Goal: Task Accomplishment & Management: Use online tool/utility

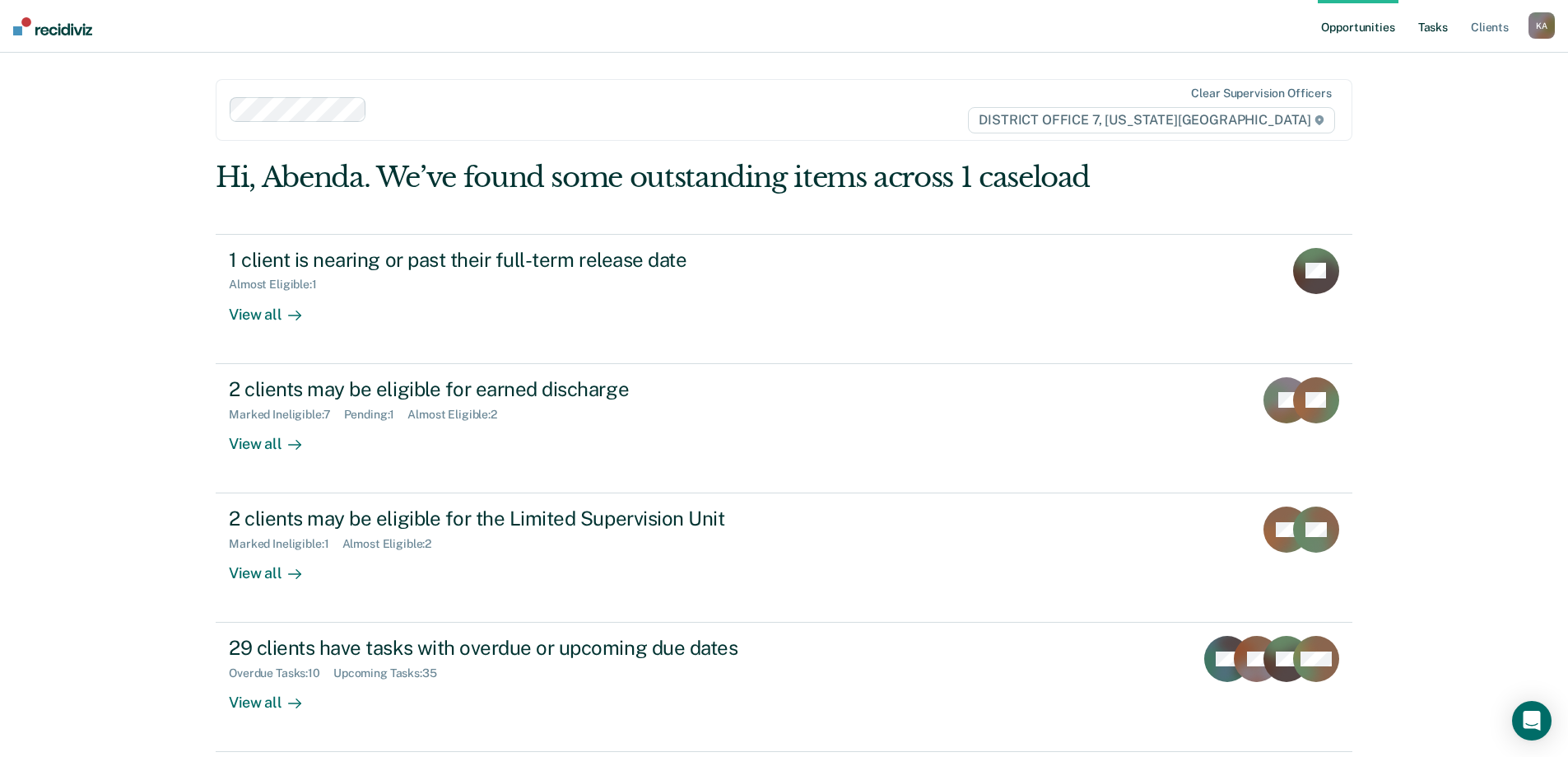
click at [1433, 35] on link "Tasks" at bounding box center [1433, 26] width 36 height 52
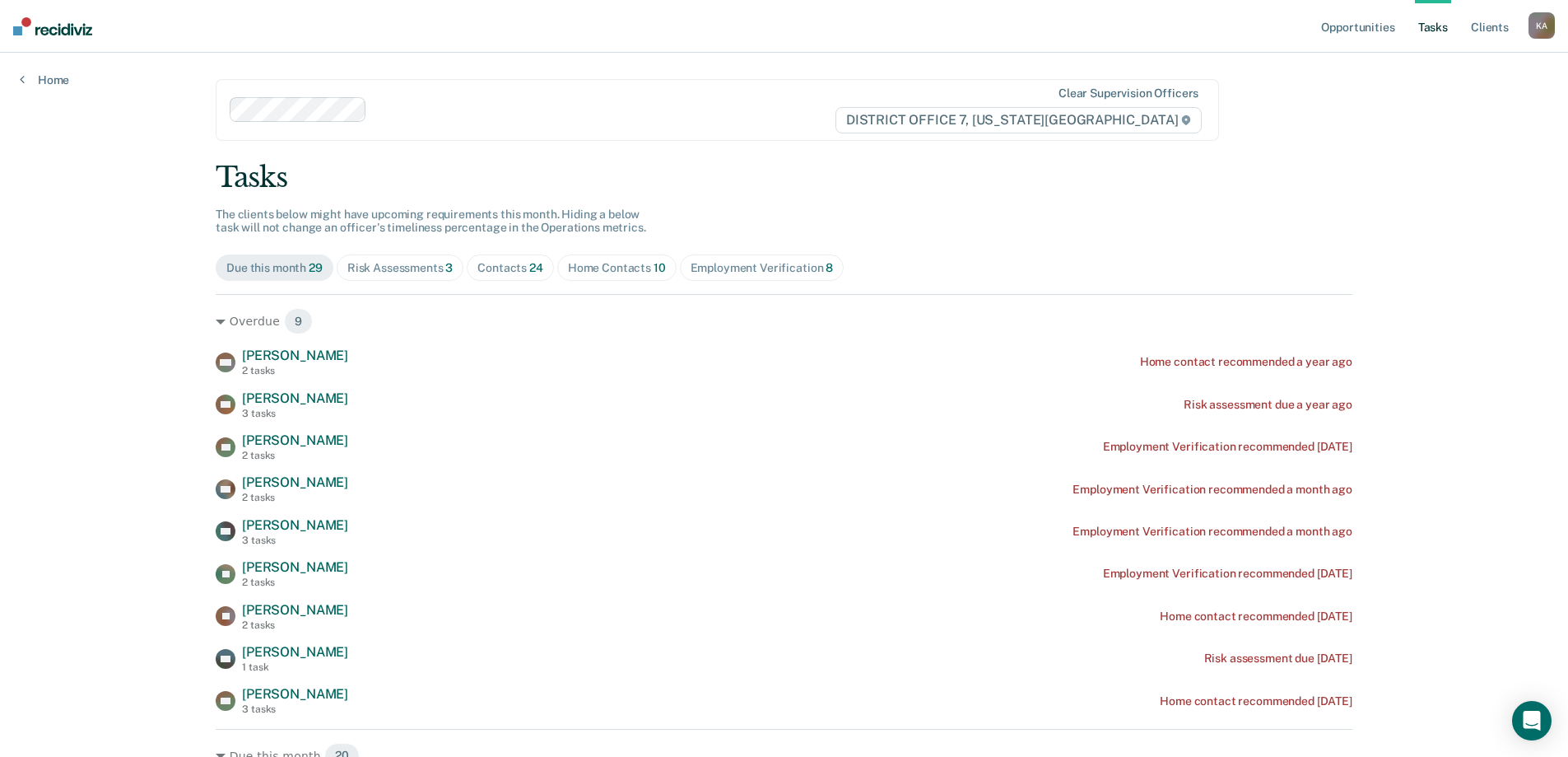
click at [410, 264] on div "Risk Assessments 3" at bounding box center [400, 268] width 107 height 14
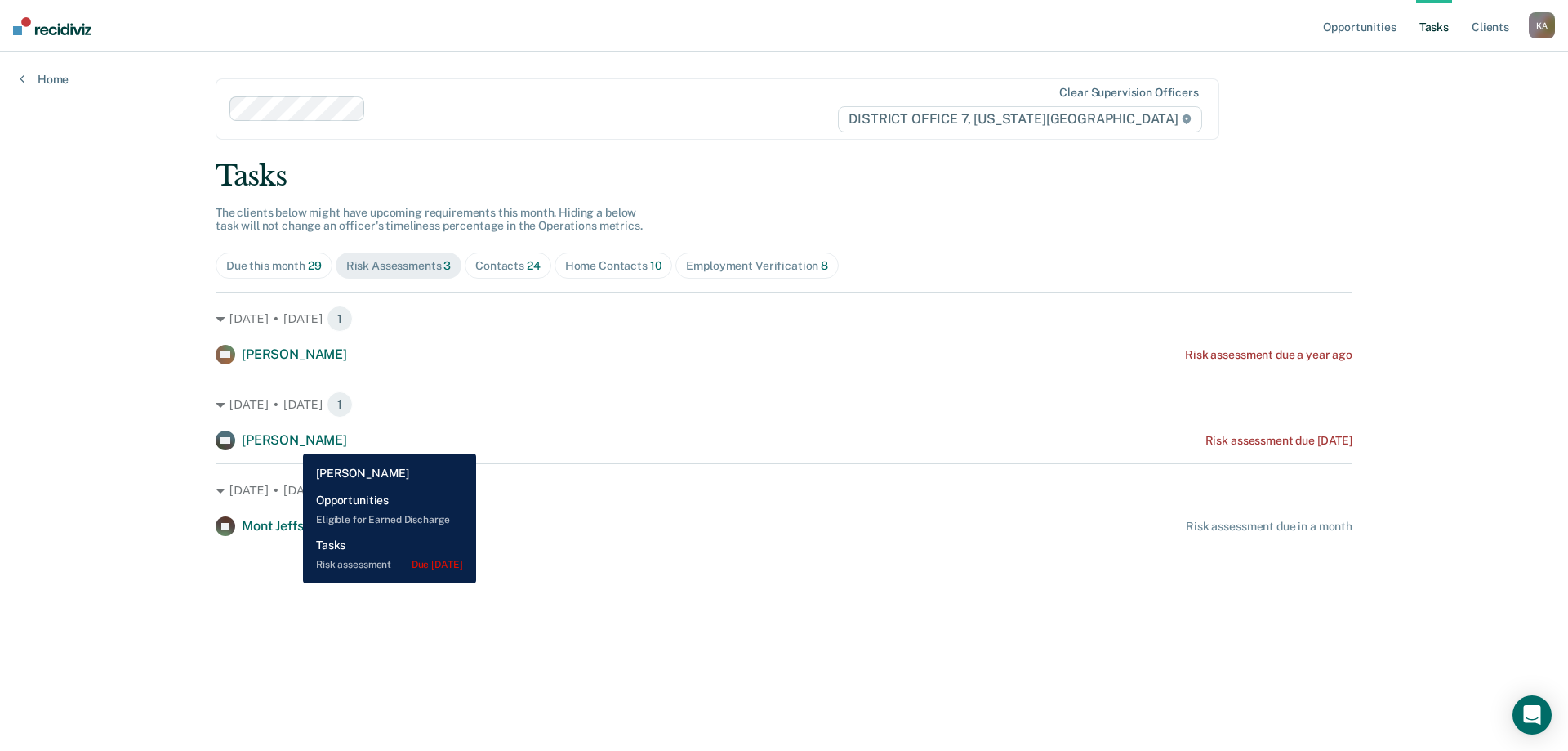
click at [291, 441] on span "[PERSON_NAME]" at bounding box center [294, 439] width 106 height 16
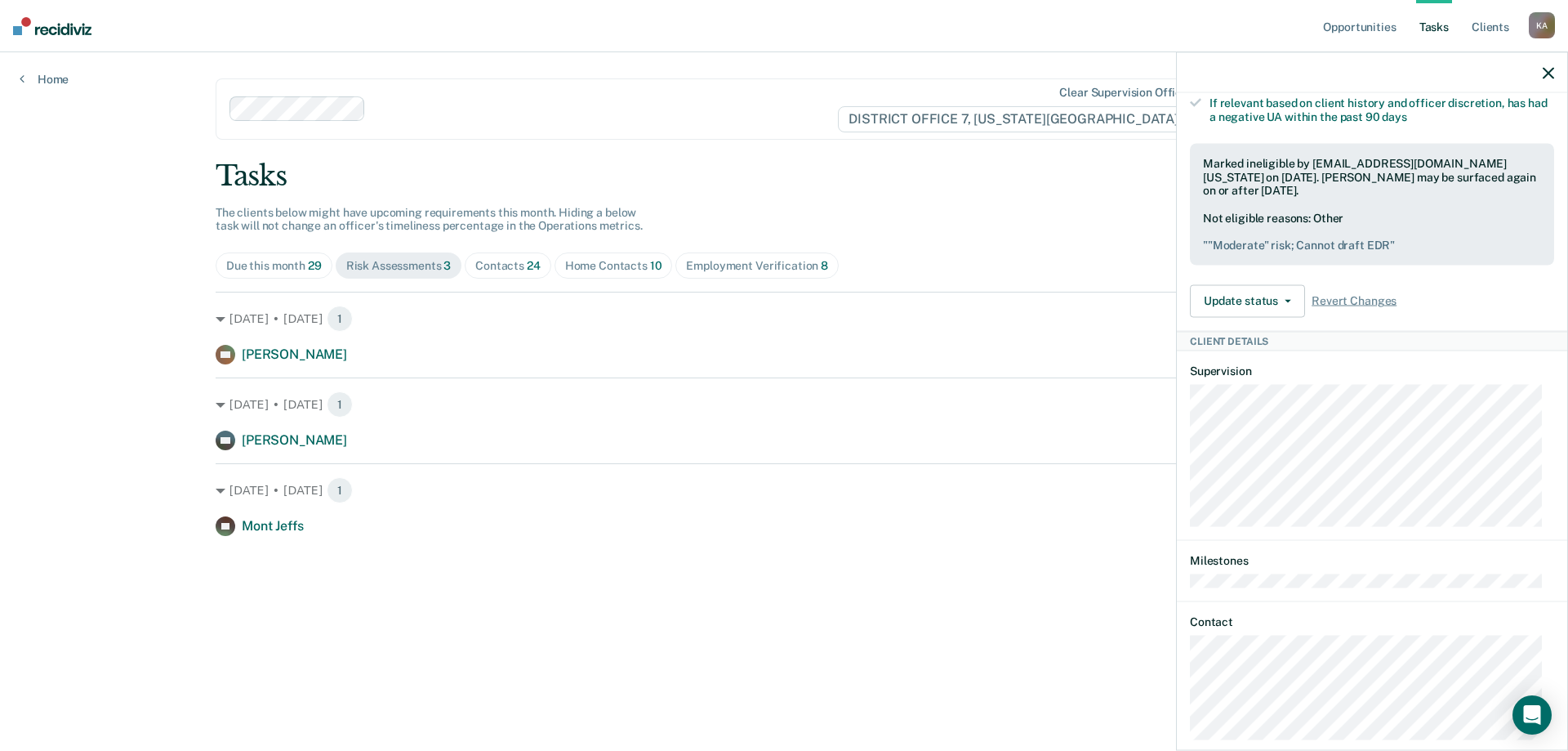
scroll to position [473, 0]
